Goal: Task Accomplishment & Management: Manage account settings

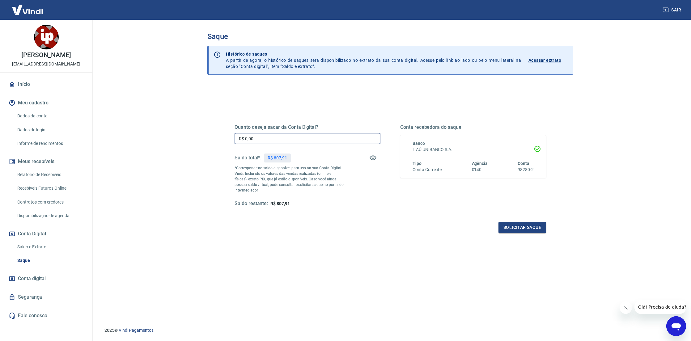
click at [262, 137] on input "R$ 0,00" at bounding box center [307, 138] width 146 height 11
type input "R$ 807,91"
click at [511, 226] on button "Solicitar saque" at bounding box center [522, 227] width 48 height 11
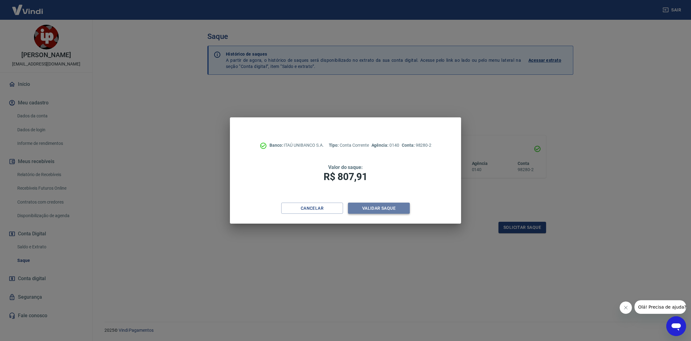
click at [364, 210] on button "Validar saque" at bounding box center [379, 208] width 62 height 11
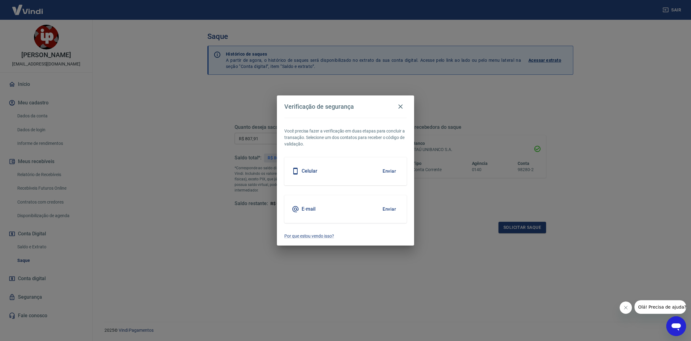
click at [388, 170] on button "Enviar" at bounding box center [389, 171] width 20 height 13
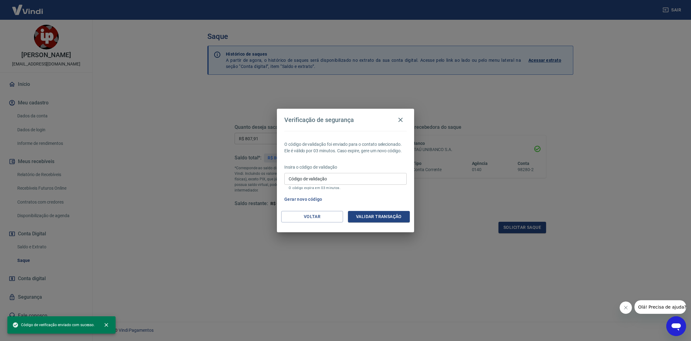
click at [372, 179] on input "Código de validação" at bounding box center [345, 178] width 122 height 11
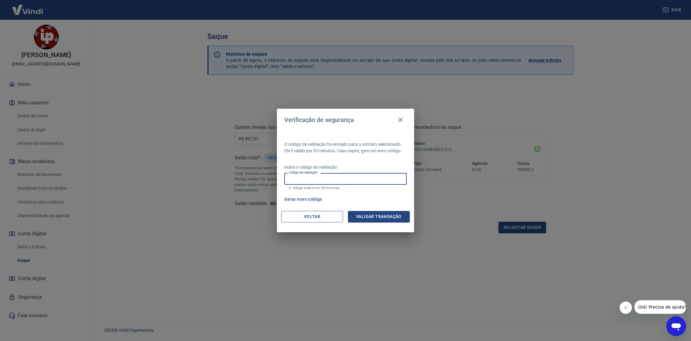
click at [309, 216] on button "Voltar" at bounding box center [312, 216] width 62 height 11
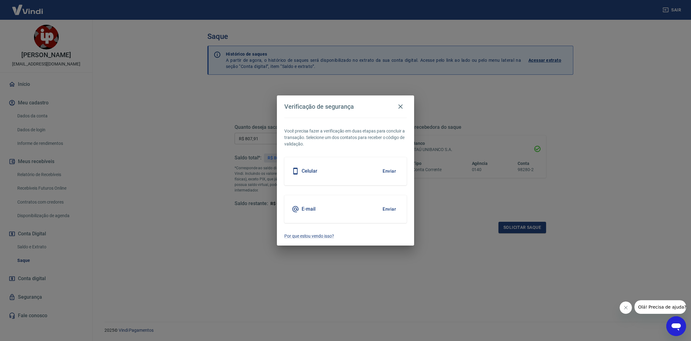
click at [390, 207] on button "Enviar" at bounding box center [389, 209] width 20 height 13
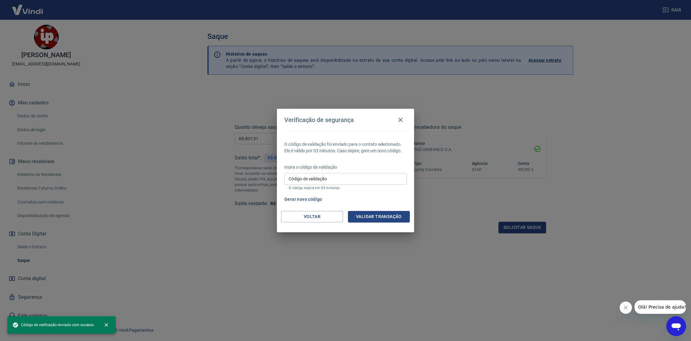
click at [314, 175] on div "Código de validação Código de validação O código expira em 03 minutos." at bounding box center [345, 181] width 122 height 17
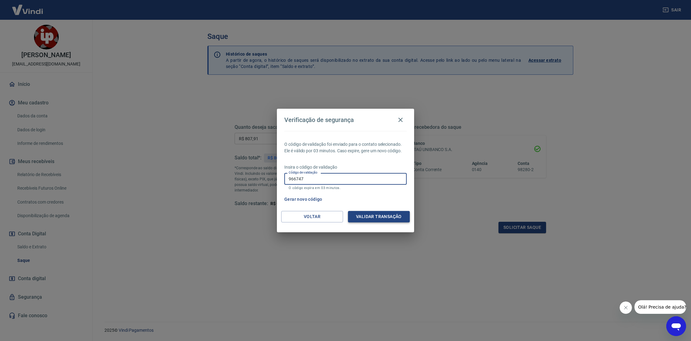
type input "966747"
click at [369, 214] on button "Validar transação" at bounding box center [379, 216] width 62 height 11
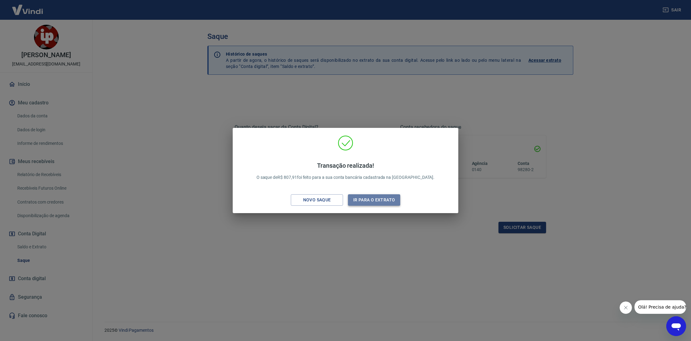
click at [384, 203] on button "Ir para o extrato" at bounding box center [374, 199] width 52 height 11
